Goal: Find specific page/section: Find specific page/section

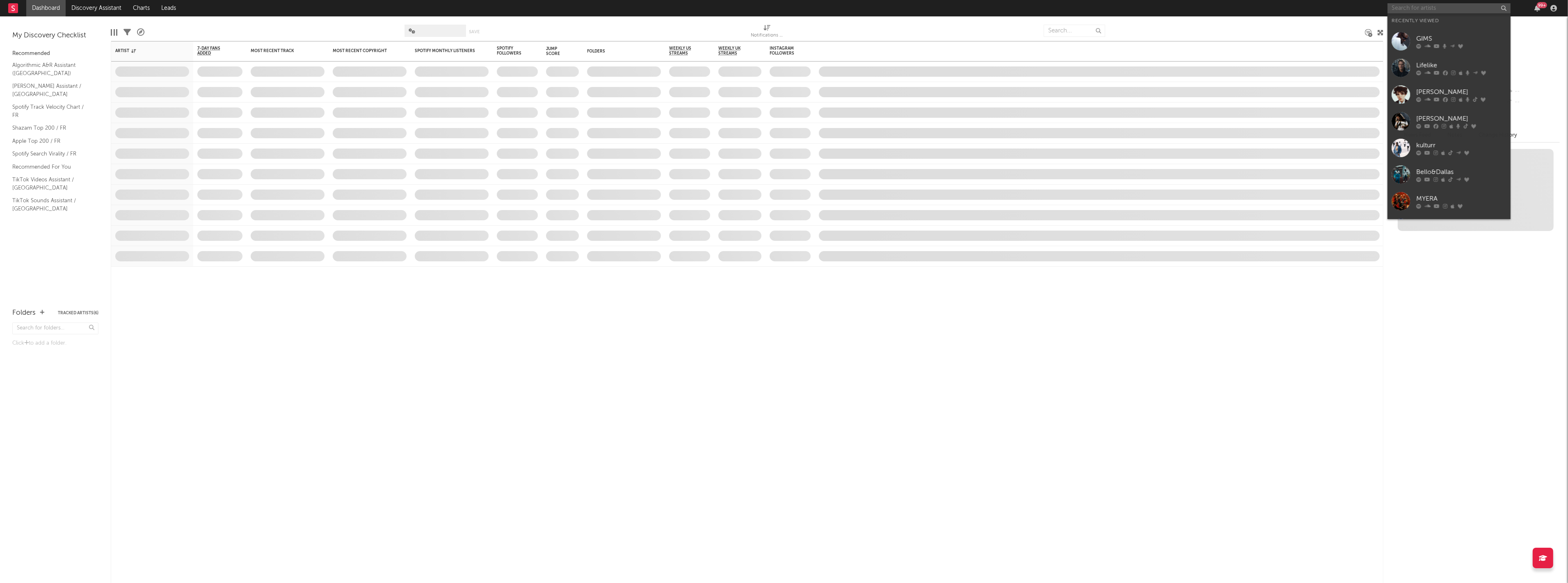
click at [1420, 9] on input "text" at bounding box center [1449, 8] width 123 height 10
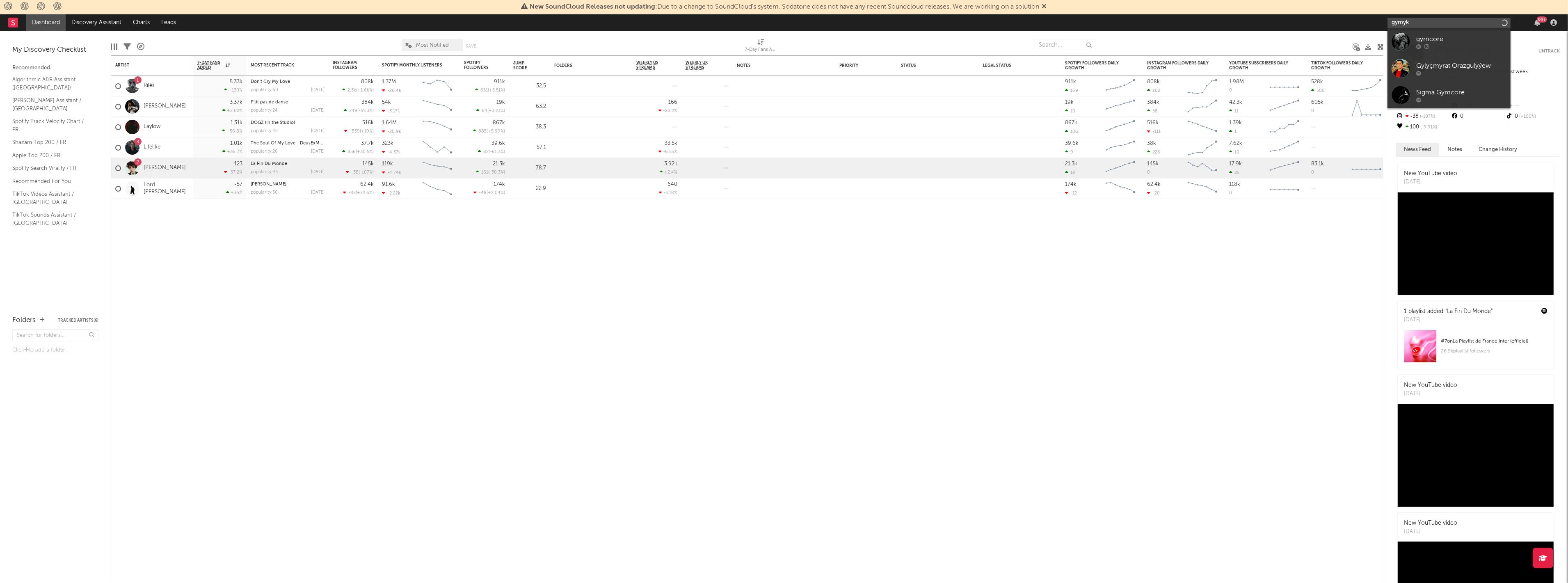
type input "gymyk"
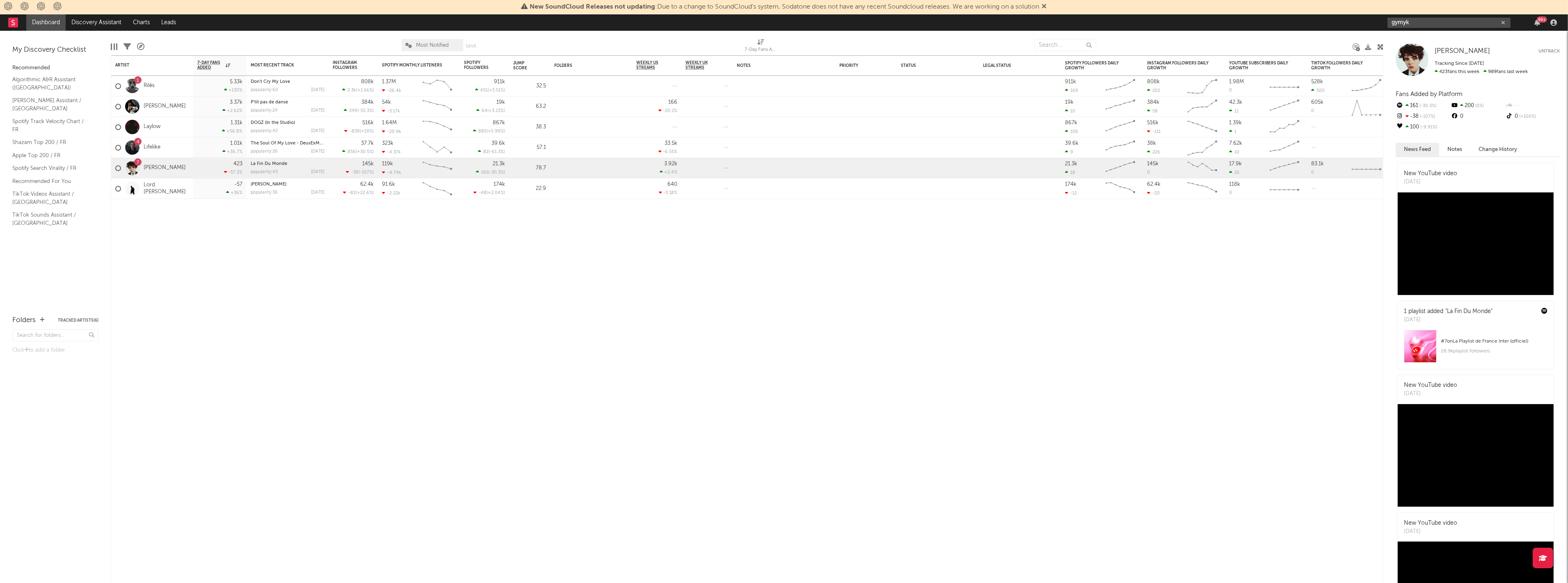
click at [1426, 19] on input "gymyk" at bounding box center [1449, 23] width 123 height 10
click at [417, 351] on div "Artist Notifications 7-Day Fans Added WoW % Change Most Recent Track Popularity…" at bounding box center [747, 319] width 1273 height 528
